Goal: Task Accomplishment & Management: Use online tool/utility

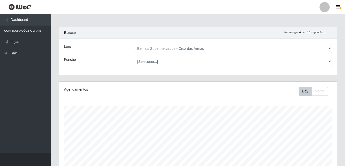
select select "412"
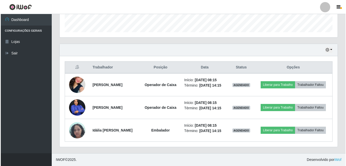
scroll to position [106, 278]
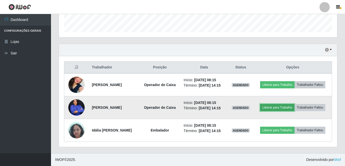
click at [276, 107] on button "Liberar para Trabalho" at bounding box center [277, 107] width 34 height 7
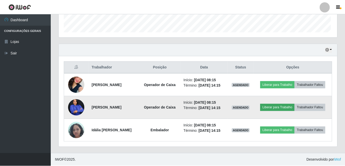
scroll to position [106, 275]
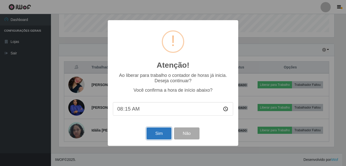
click at [159, 132] on button "Sim" at bounding box center [158, 133] width 25 height 12
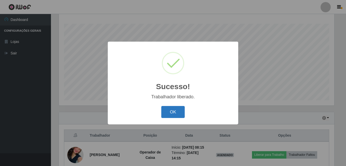
click at [169, 112] on button "OK" at bounding box center [173, 112] width 24 height 12
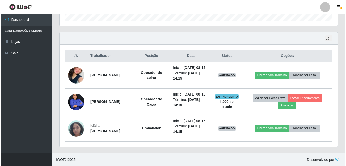
scroll to position [178, 0]
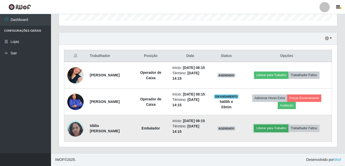
click at [274, 125] on button "Liberar para Trabalho" at bounding box center [271, 127] width 34 height 7
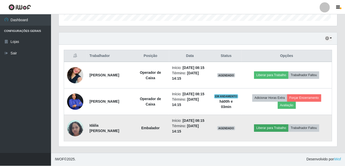
scroll to position [106, 275]
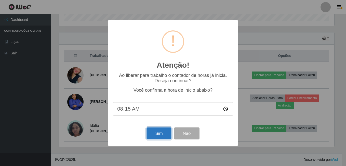
click at [158, 134] on button "Sim" at bounding box center [158, 133] width 25 height 12
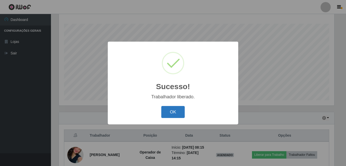
click at [170, 111] on button "OK" at bounding box center [173, 112] width 24 height 12
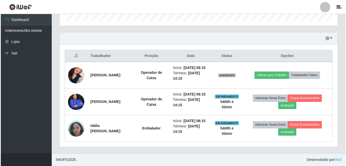
scroll to position [178, 0]
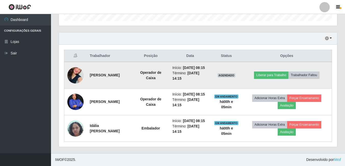
click at [81, 61] on img at bounding box center [75, 75] width 16 height 29
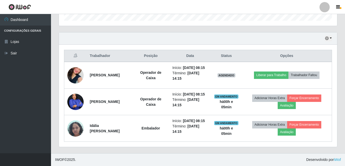
scroll to position [106, 278]
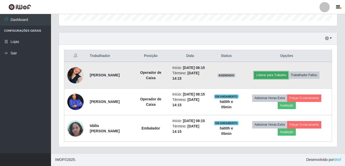
click at [275, 71] on button "Liberar para Trabalho" at bounding box center [271, 74] width 34 height 7
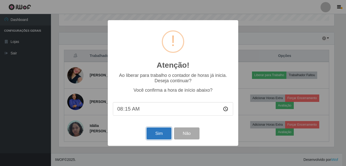
click at [155, 135] on button "Sim" at bounding box center [158, 133] width 25 height 12
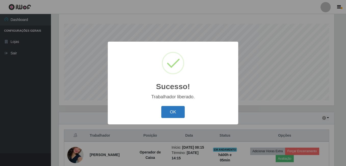
click at [175, 110] on button "OK" at bounding box center [173, 112] width 24 height 12
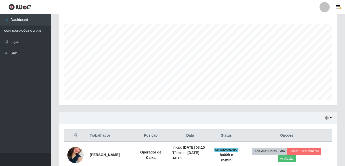
scroll to position [106, 278]
